Goal: Find specific page/section: Find specific page/section

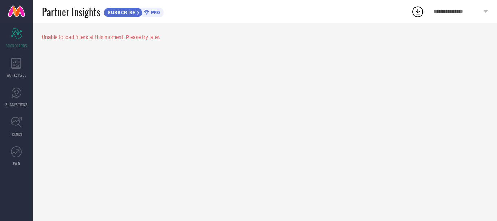
click at [253, 100] on div "Unable to load filters at this moment. Please try later." at bounding box center [265, 122] width 465 height 198
click at [19, 75] on span "WORKSPACE" at bounding box center [17, 74] width 20 height 5
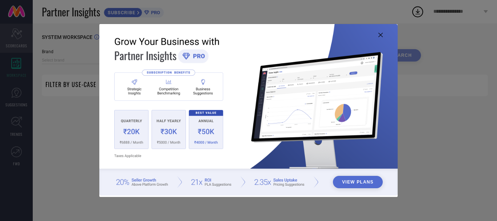
click at [21, 43] on div "View Plans" at bounding box center [248, 110] width 497 height 221
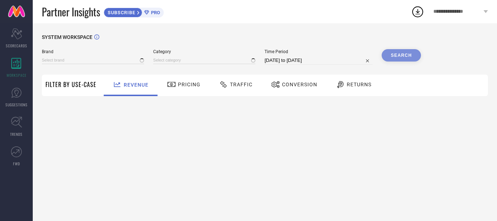
type input "1 STOP FASHION"
type input "All"
click at [185, 91] on div "Pricing" at bounding box center [183, 84] width 37 height 12
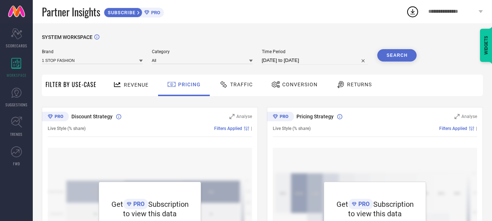
click at [224, 88] on icon at bounding box center [223, 84] width 9 height 9
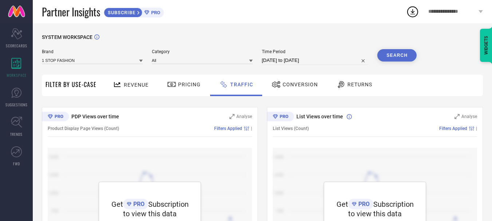
click at [295, 87] on span "Conversion" at bounding box center [300, 85] width 35 height 6
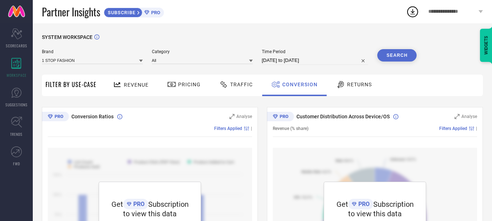
click at [342, 84] on icon at bounding box center [340, 84] width 9 height 9
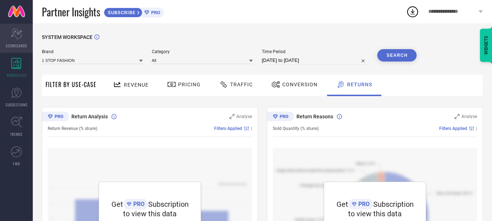
drag, startPoint x: 14, startPoint y: 42, endPoint x: 13, endPoint y: 49, distance: 7.3
click at [14, 42] on div "Scorecard SCORECARDS" at bounding box center [16, 38] width 33 height 29
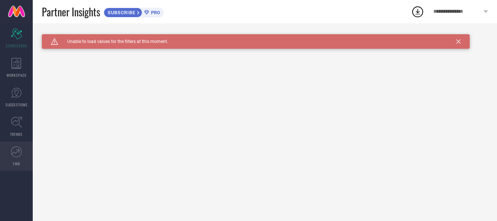
click at [20, 150] on icon at bounding box center [16, 151] width 11 height 11
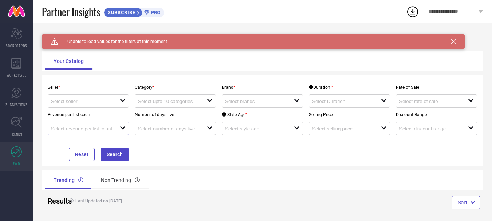
scroll to position [13, 0]
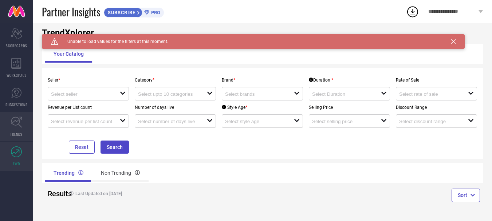
click at [12, 117] on icon at bounding box center [16, 122] width 11 height 11
